Goal: Transaction & Acquisition: Download file/media

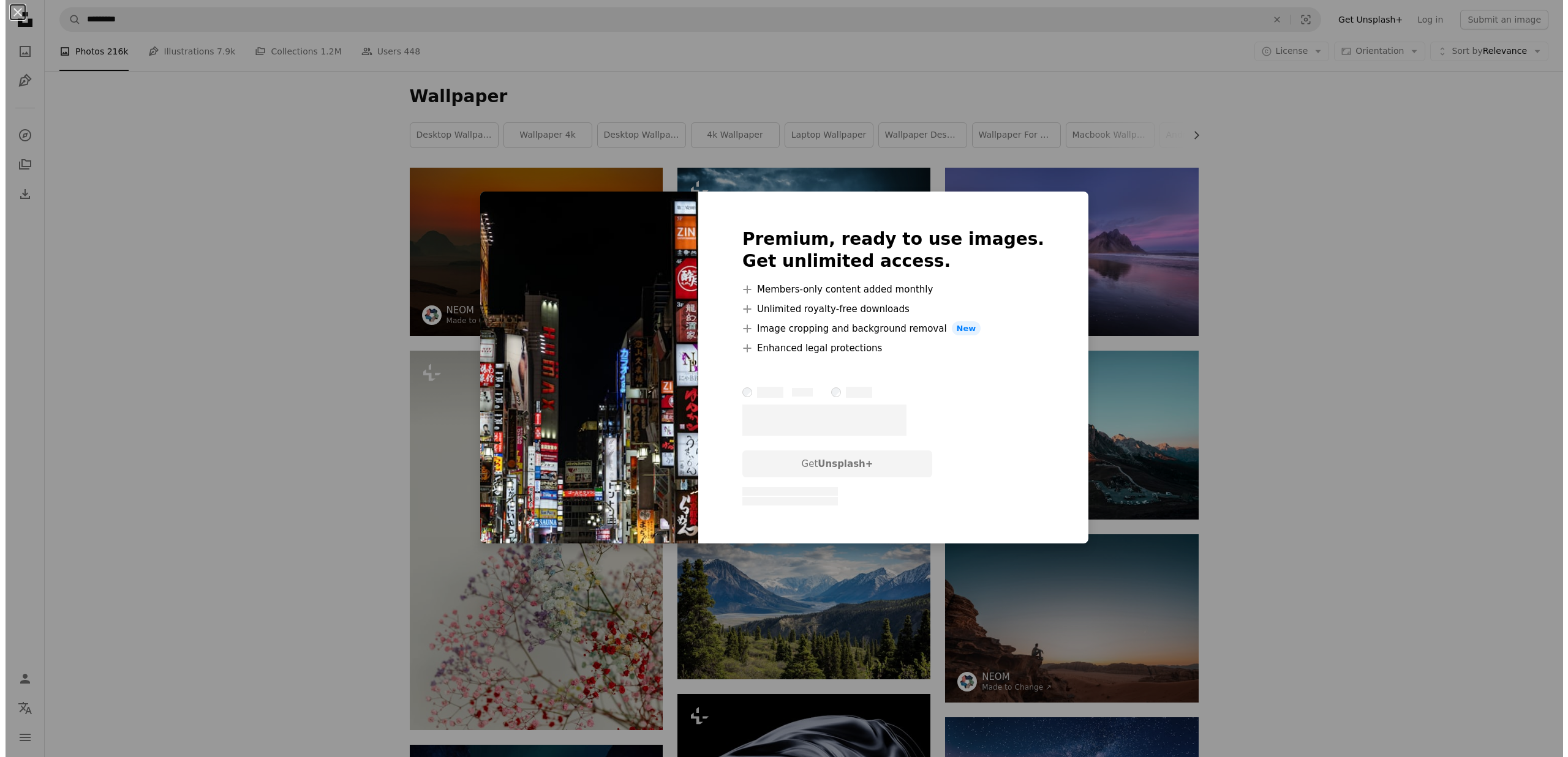
scroll to position [673, 0]
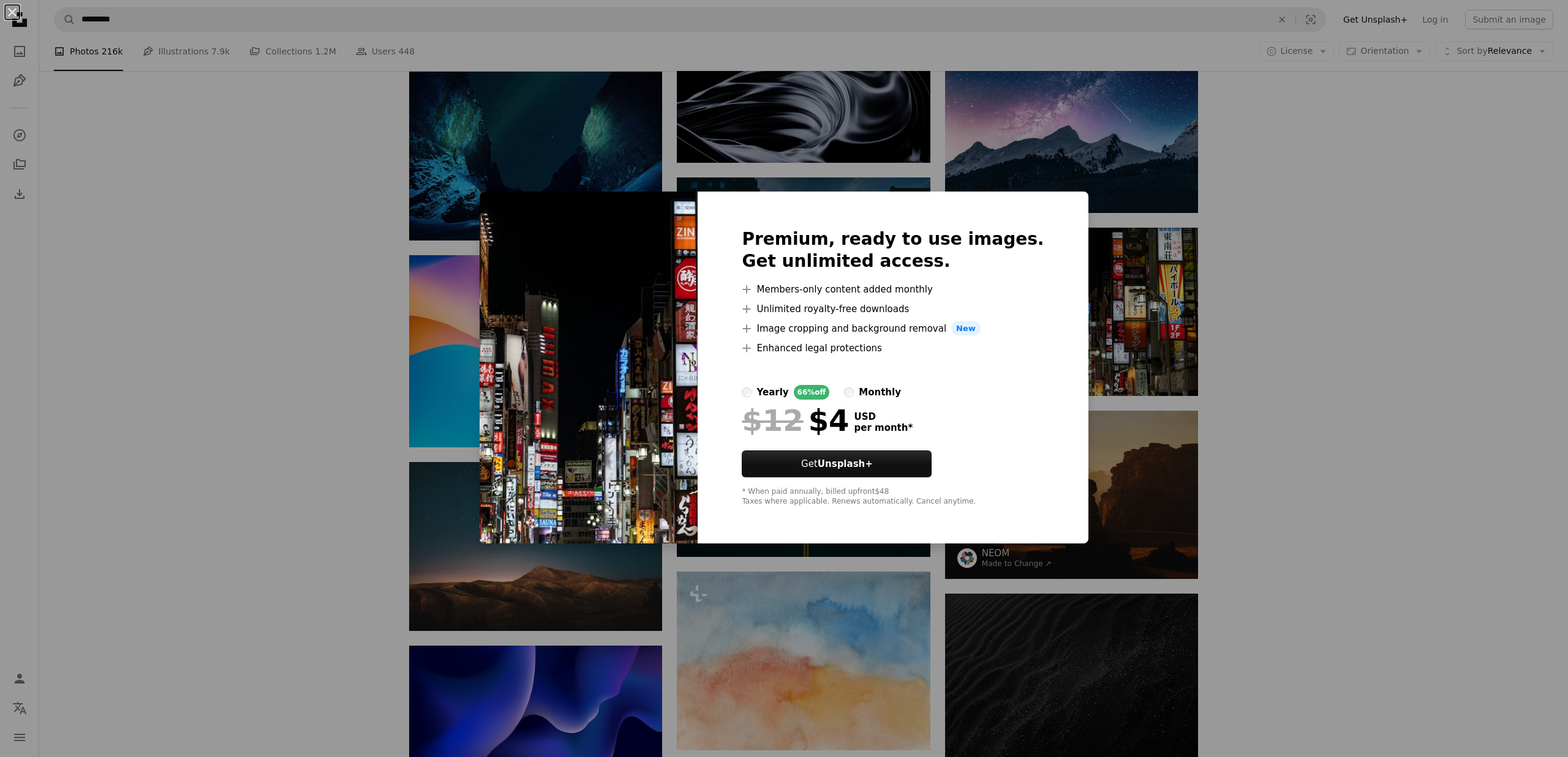
click at [1285, 268] on div "An X shape Premium, ready to use images. Get unlimited access. A plus sign Memb…" at bounding box center [784, 378] width 1568 height 757
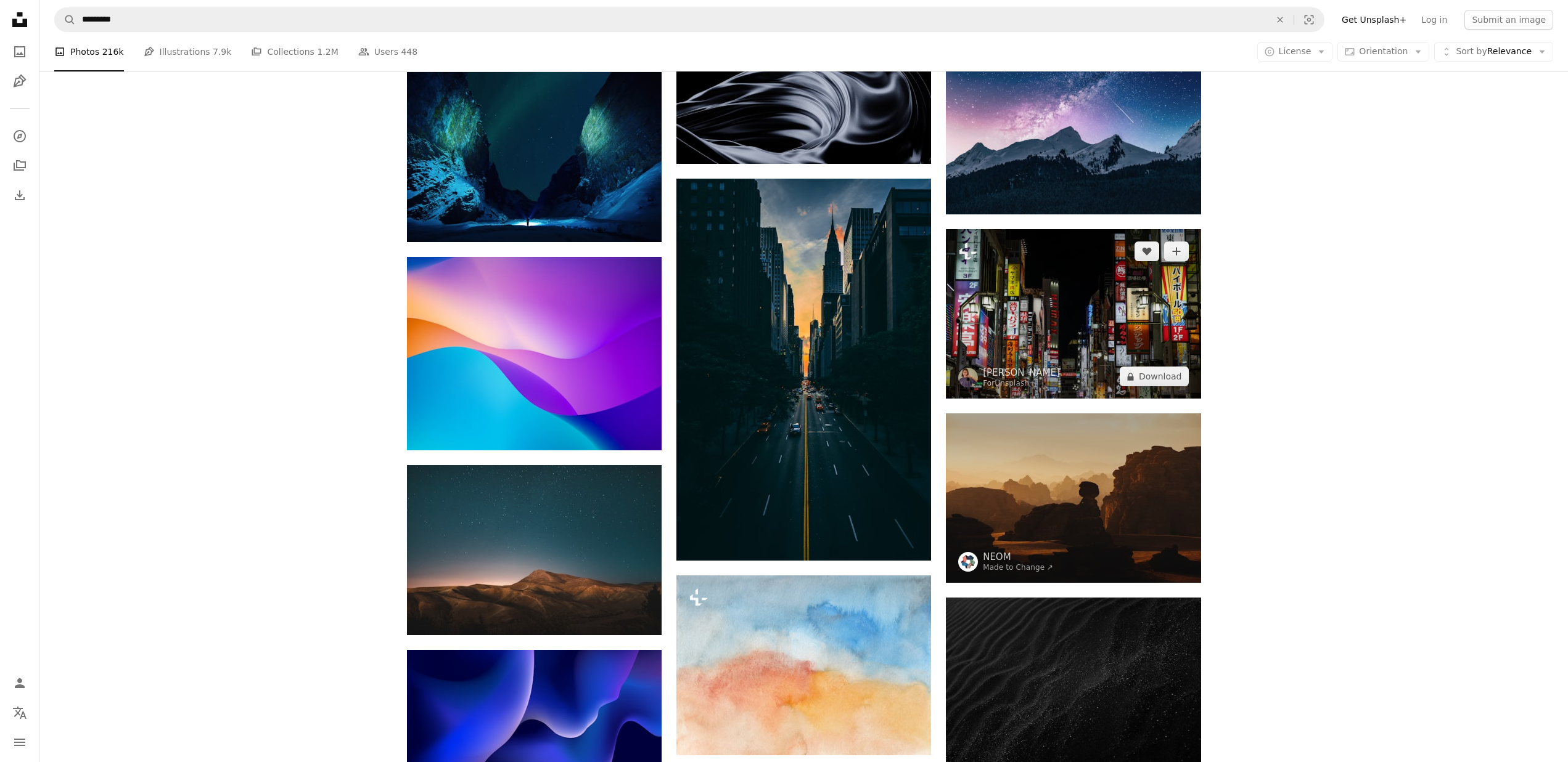
click at [1045, 305] on img at bounding box center [1073, 313] width 254 height 169
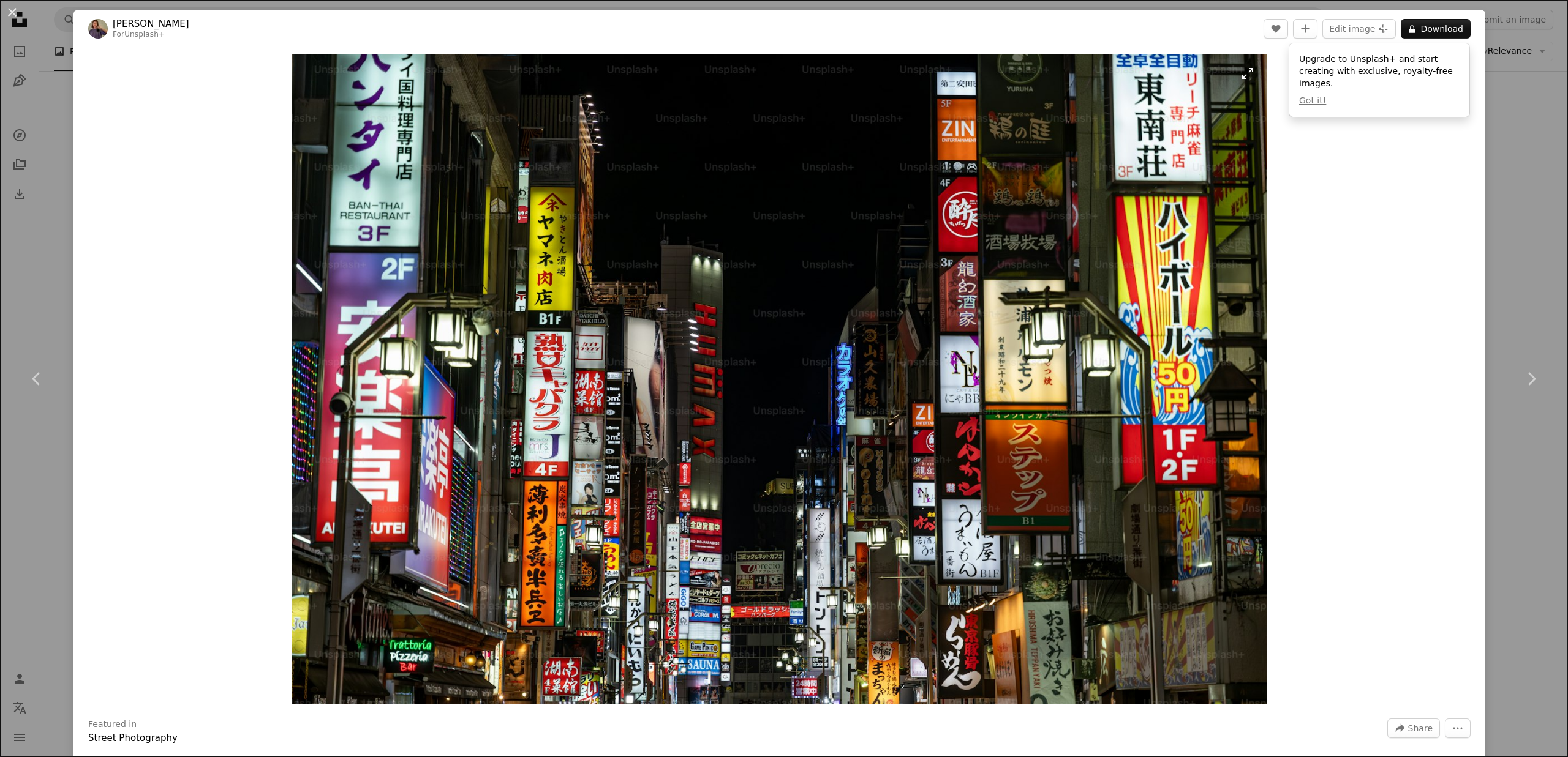
click at [998, 290] on img "Zoom in on this image" at bounding box center [779, 379] width 975 height 650
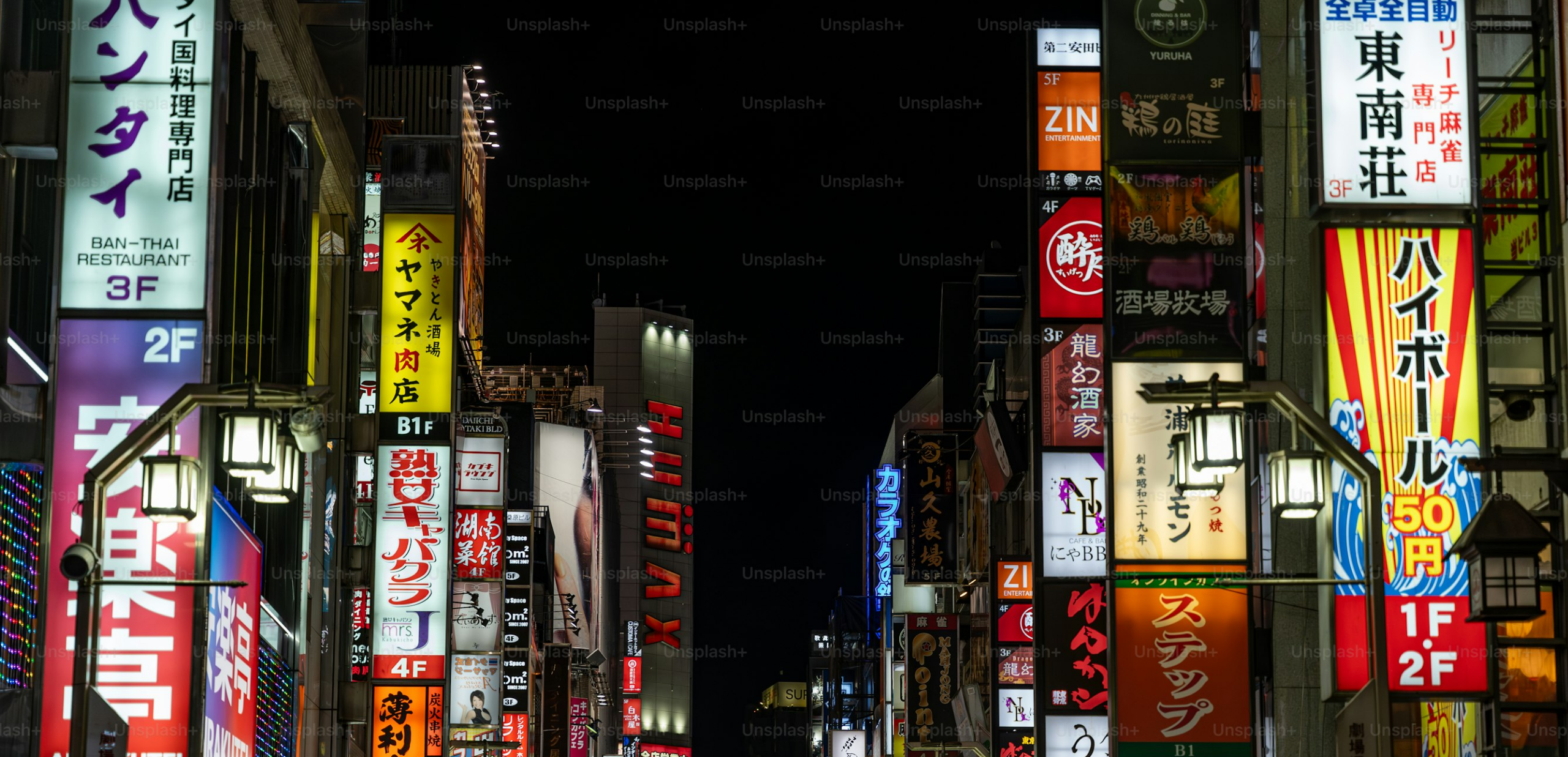
scroll to position [141, 0]
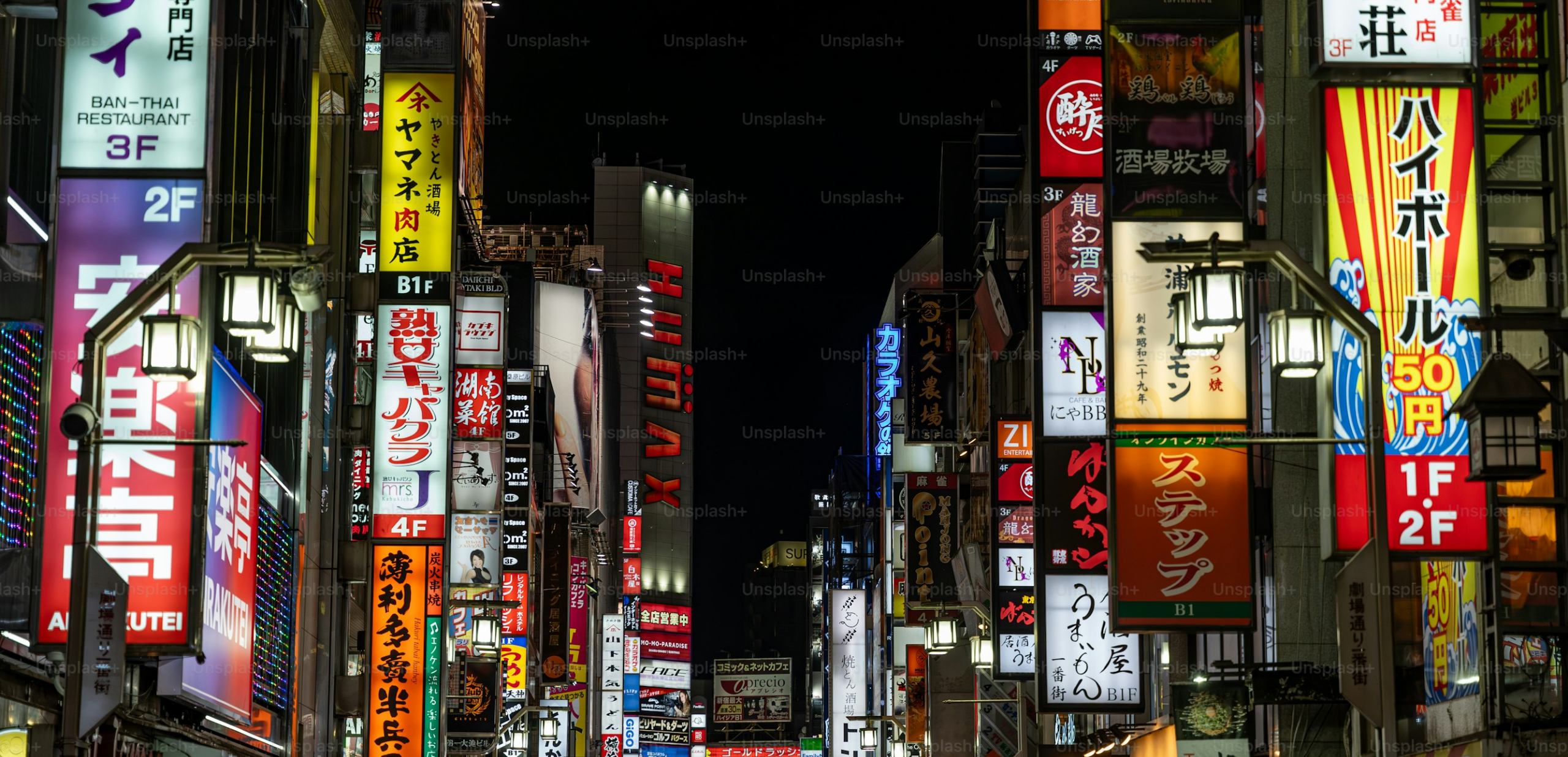
drag, startPoint x: 999, startPoint y: 294, endPoint x: 1409, endPoint y: 372, distance: 417.4
click at [1405, 373] on img "Zoom out on this image" at bounding box center [783, 382] width 1569 height 1046
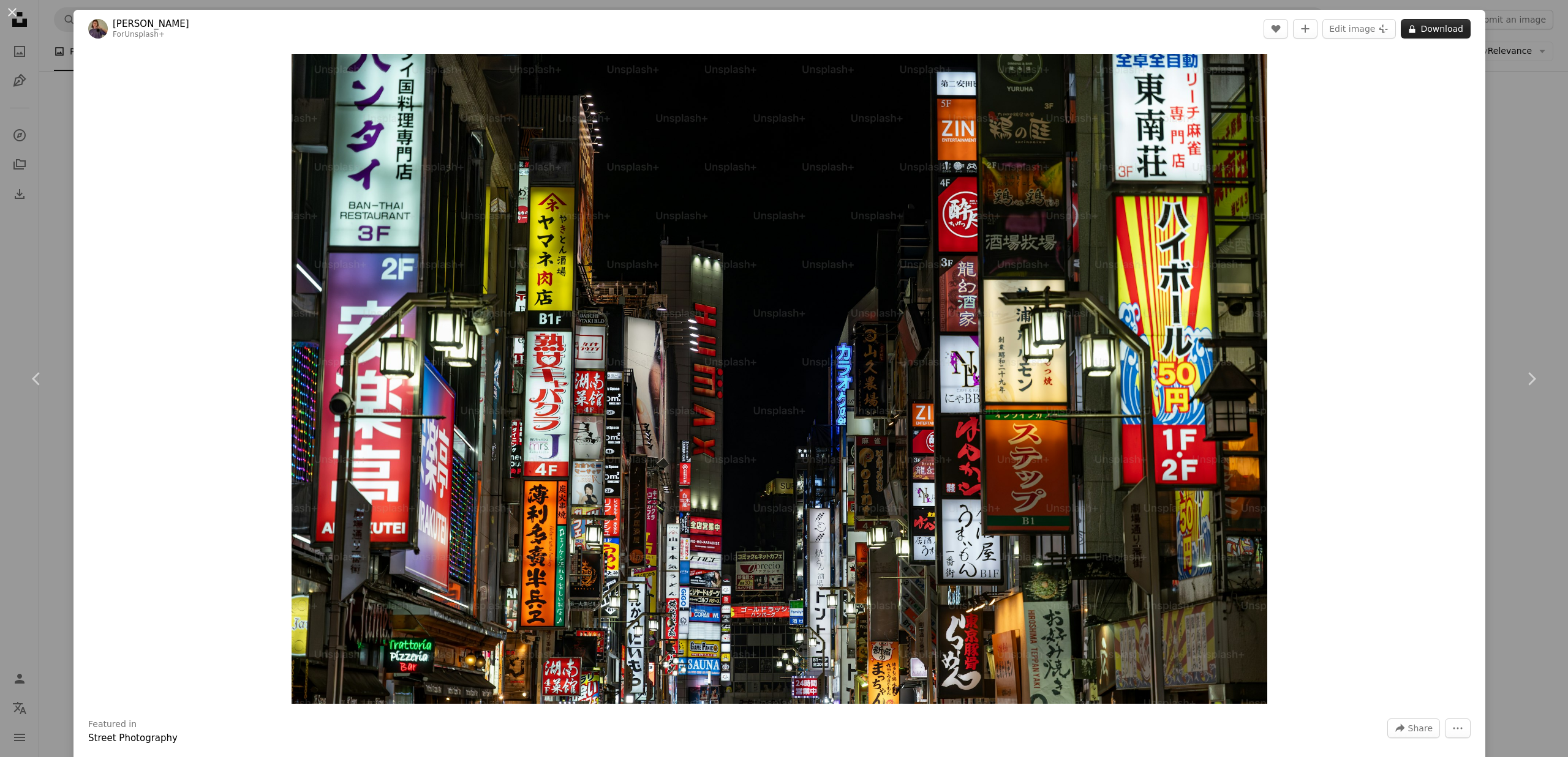
click at [1449, 30] on button "A lock Download" at bounding box center [1435, 28] width 70 height 20
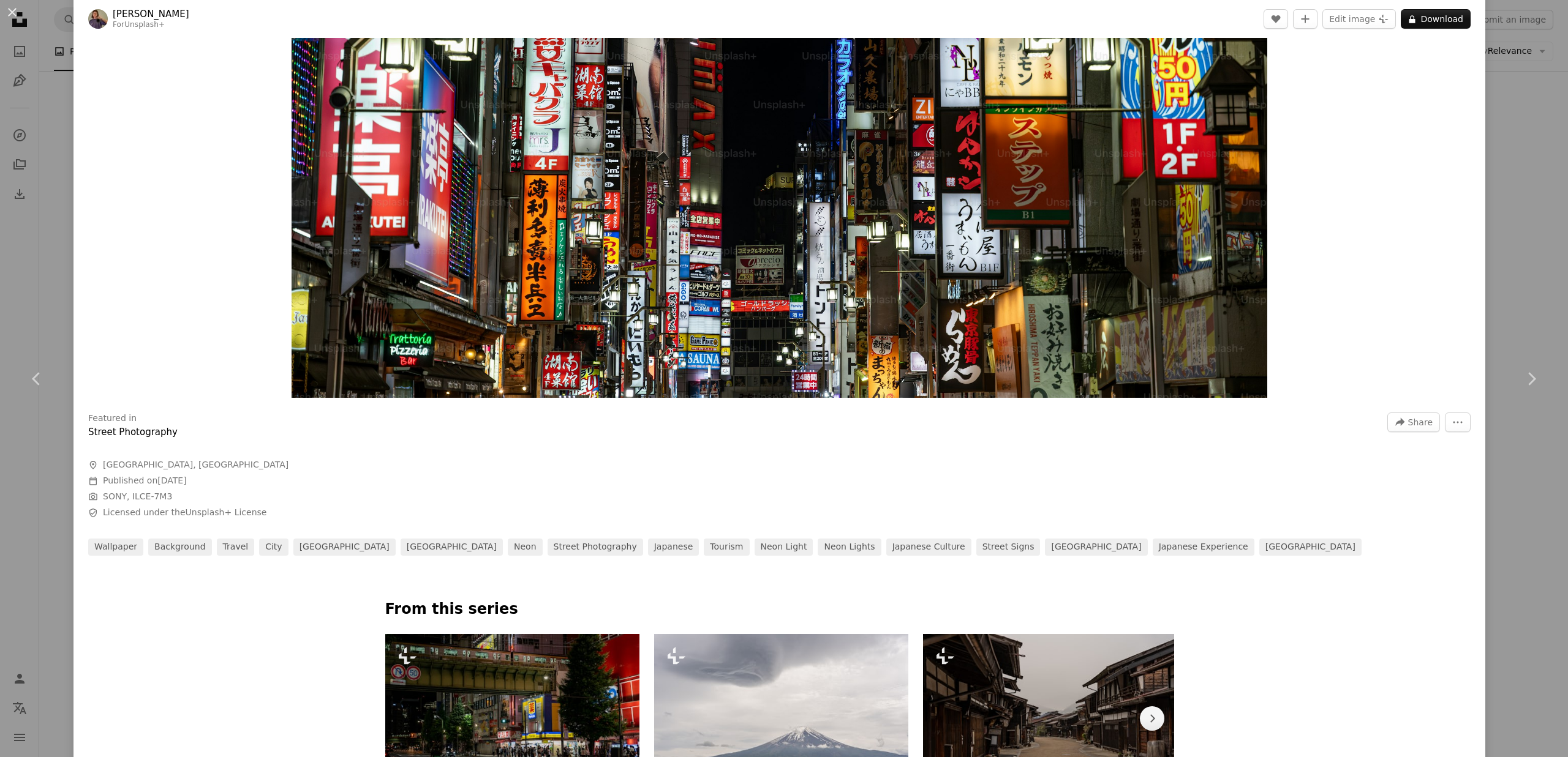
scroll to position [612, 0]
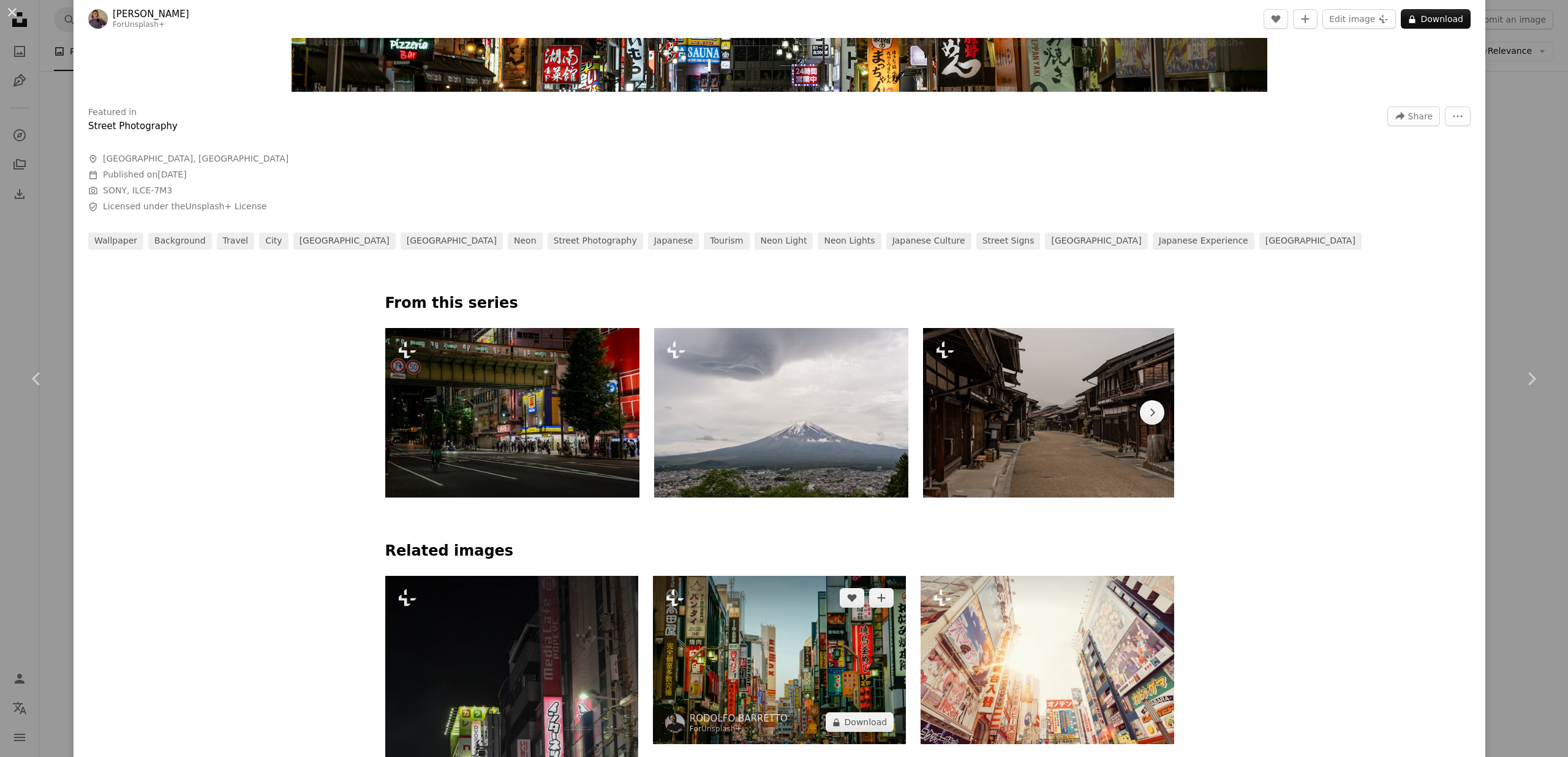
click at [817, 657] on img at bounding box center [779, 659] width 253 height 168
